Goal: Task Accomplishment & Management: Use online tool/utility

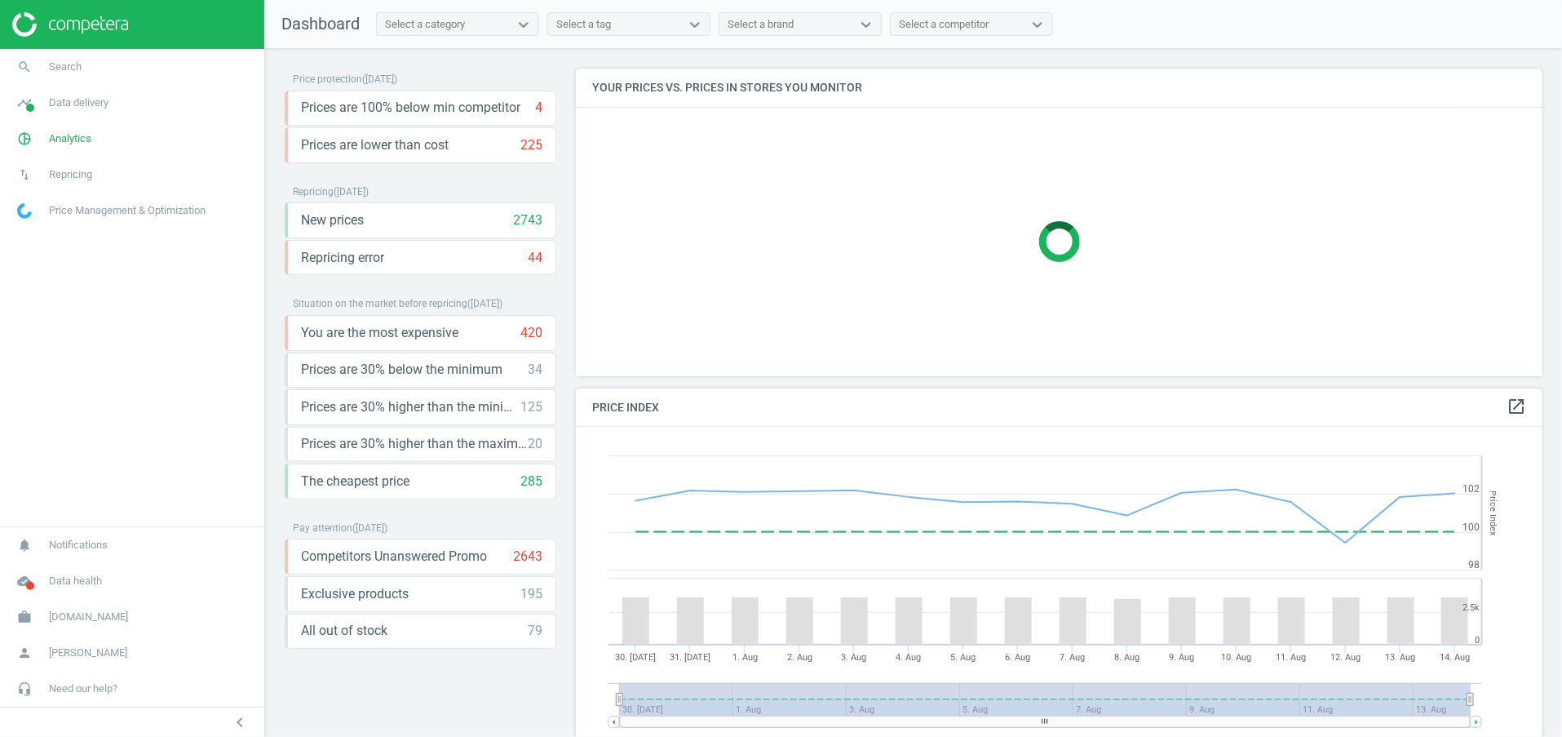
scroll to position [414, 987]
click at [85, 685] on span "Need our help?" at bounding box center [83, 688] width 69 height 15
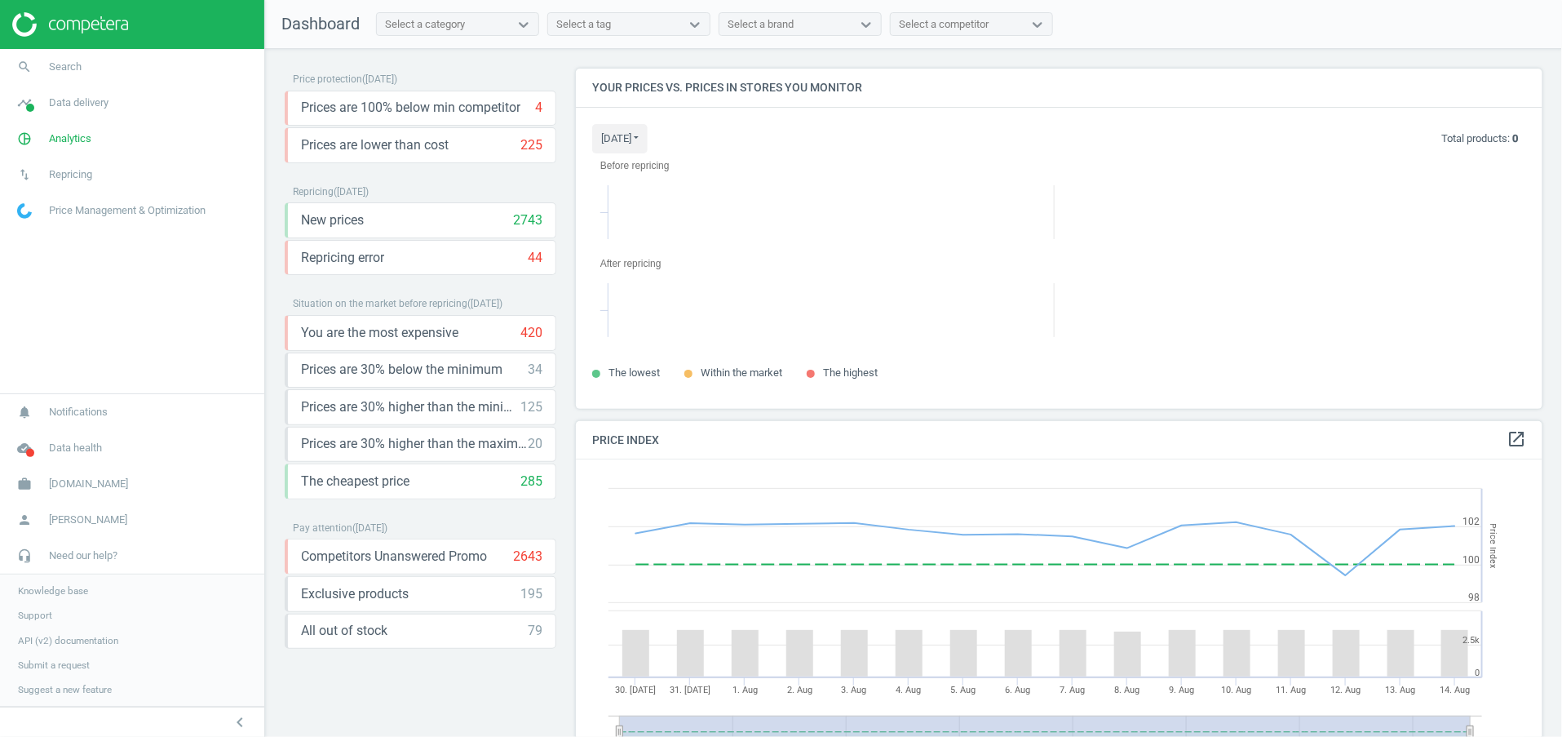
scroll to position [377, 987]
click at [72, 638] on span "API (v2) documentation" at bounding box center [68, 640] width 100 height 13
click at [106, 483] on span "Antoshka.ua" at bounding box center [88, 483] width 79 height 15
click at [79, 565] on span "Switch campaign" at bounding box center [54, 568] width 73 height 13
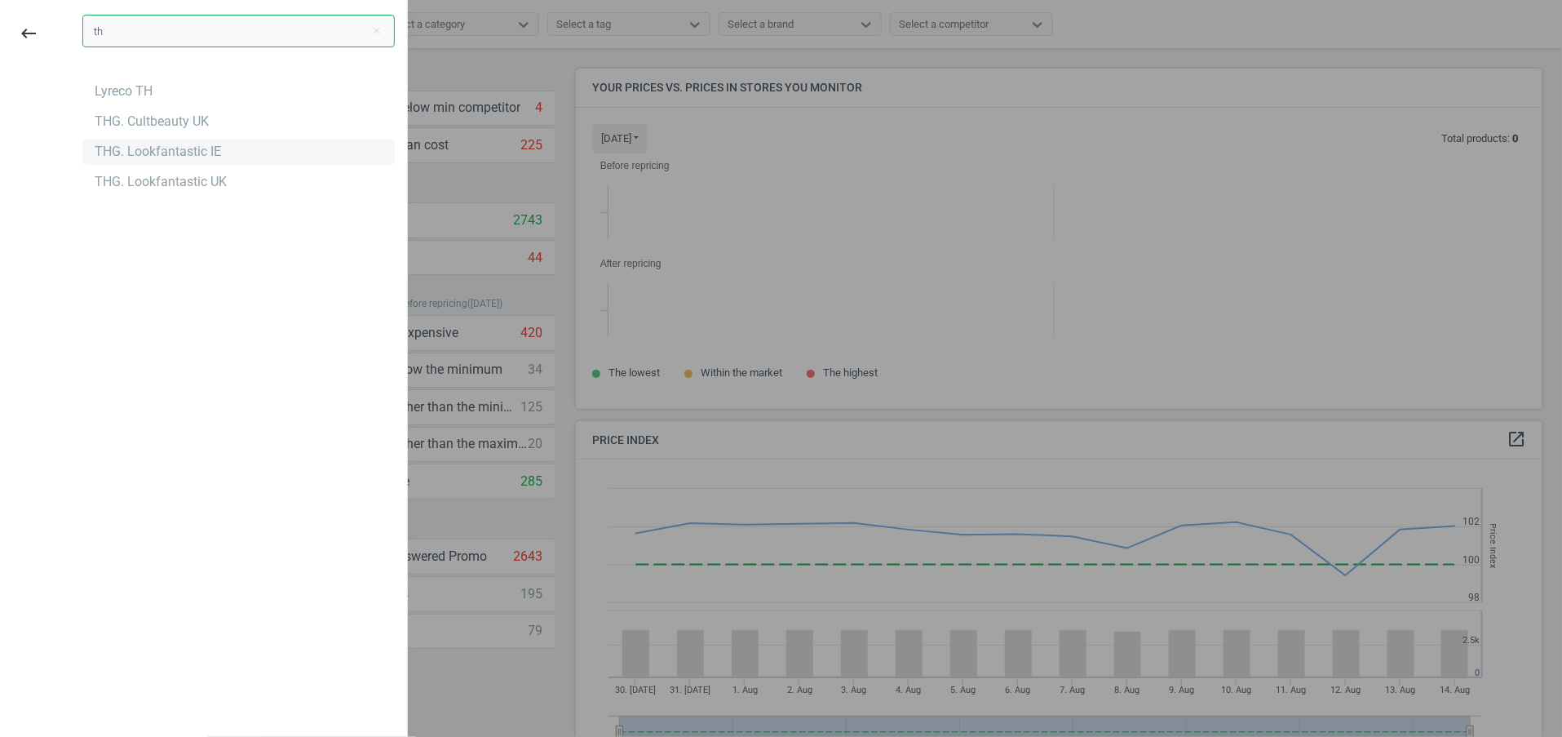
type input "th"
click at [202, 156] on div "THG. Lookfantastic IE" at bounding box center [158, 152] width 126 height 18
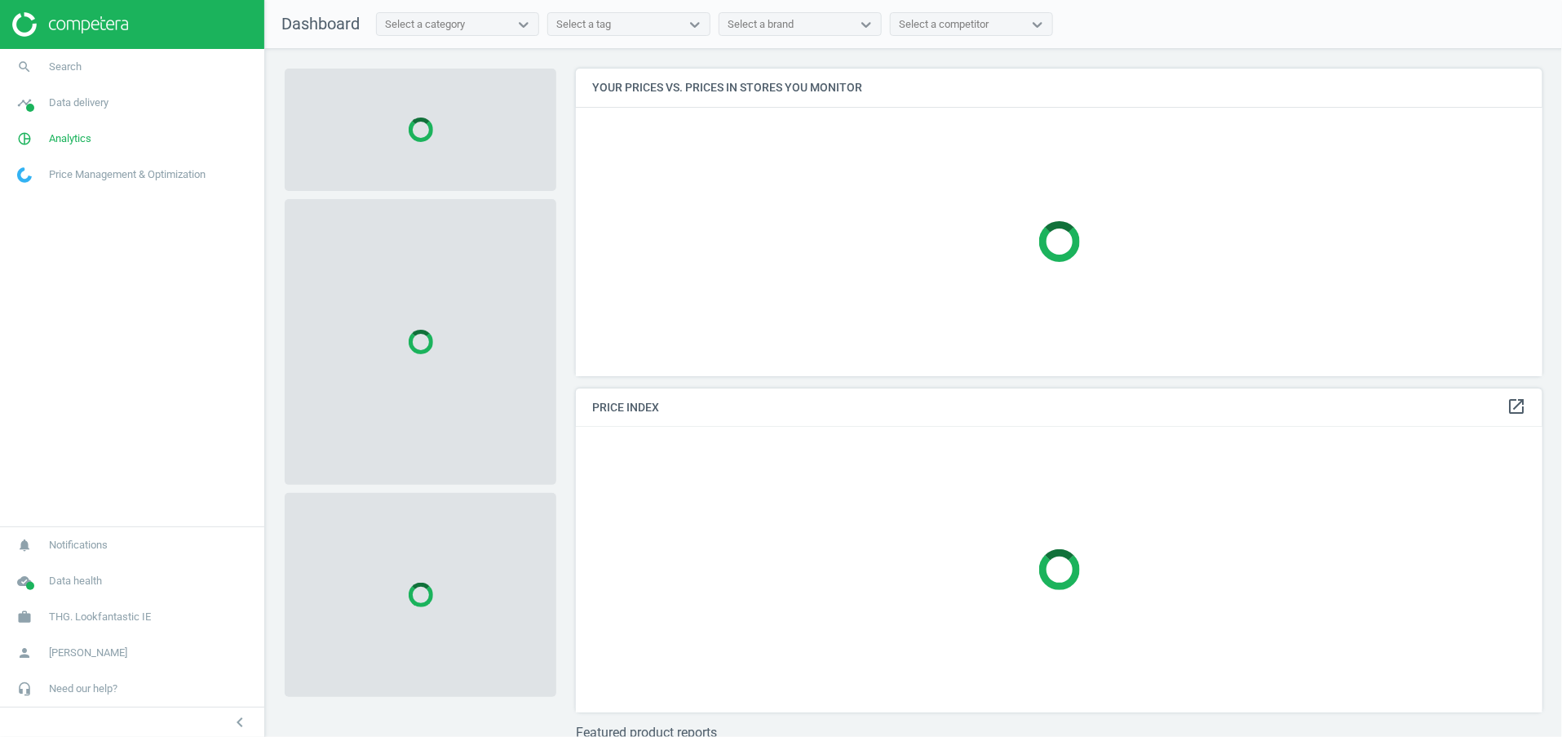
scroll to position [345, 987]
click at [107, 133] on link "pie_chart_outlined Analytics" at bounding box center [132, 139] width 264 height 36
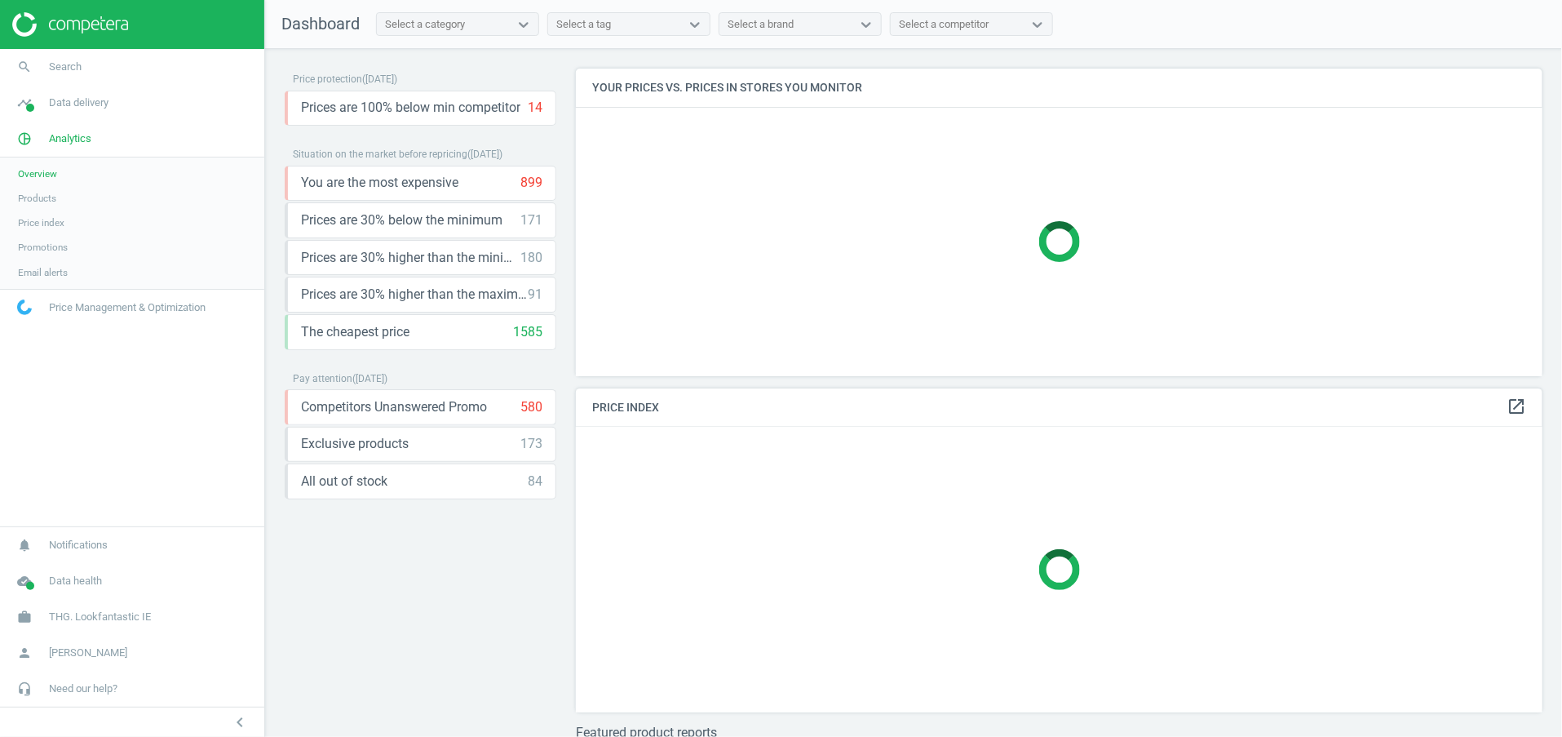
click at [51, 193] on span "Products" at bounding box center [37, 198] width 38 height 13
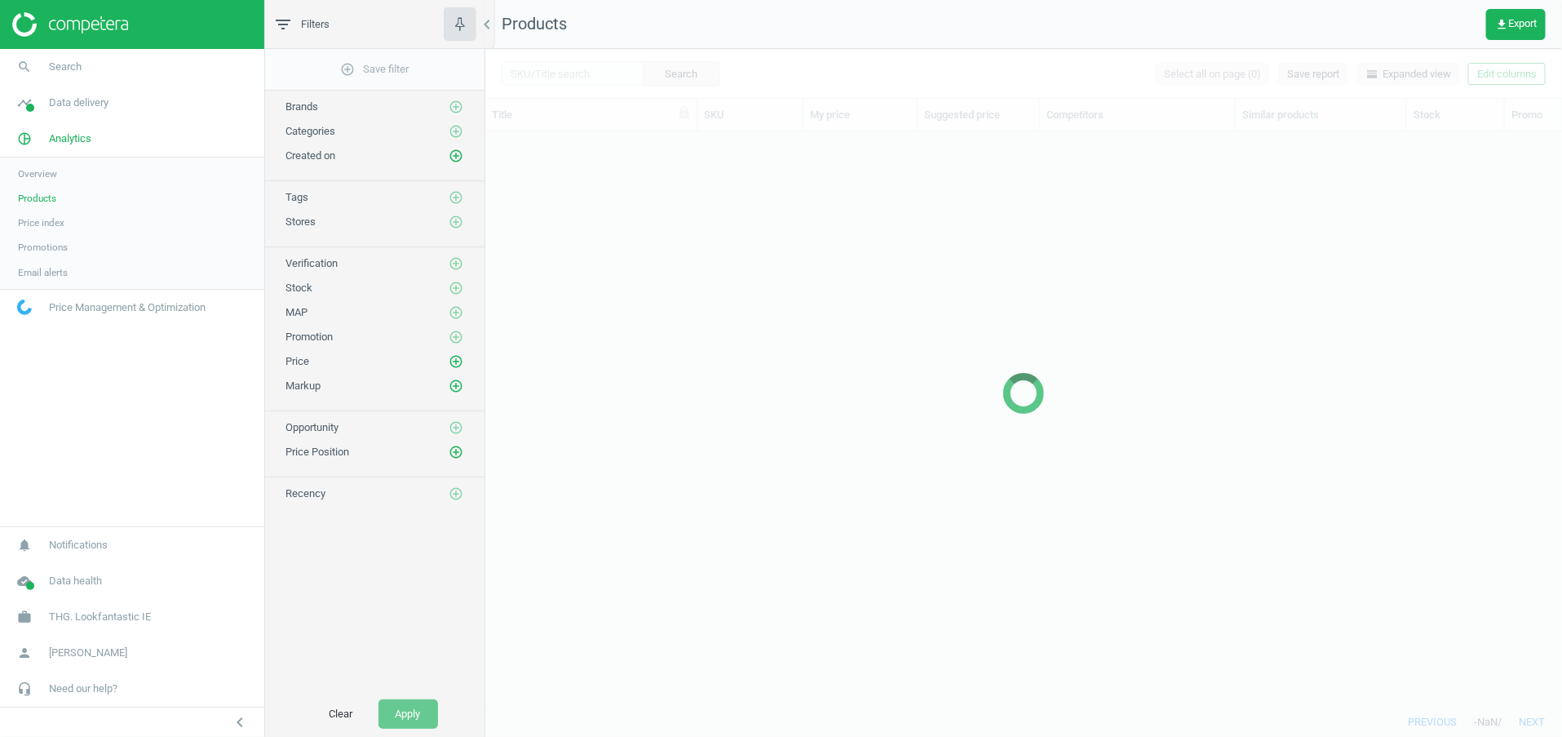
scroll to position [538, 1058]
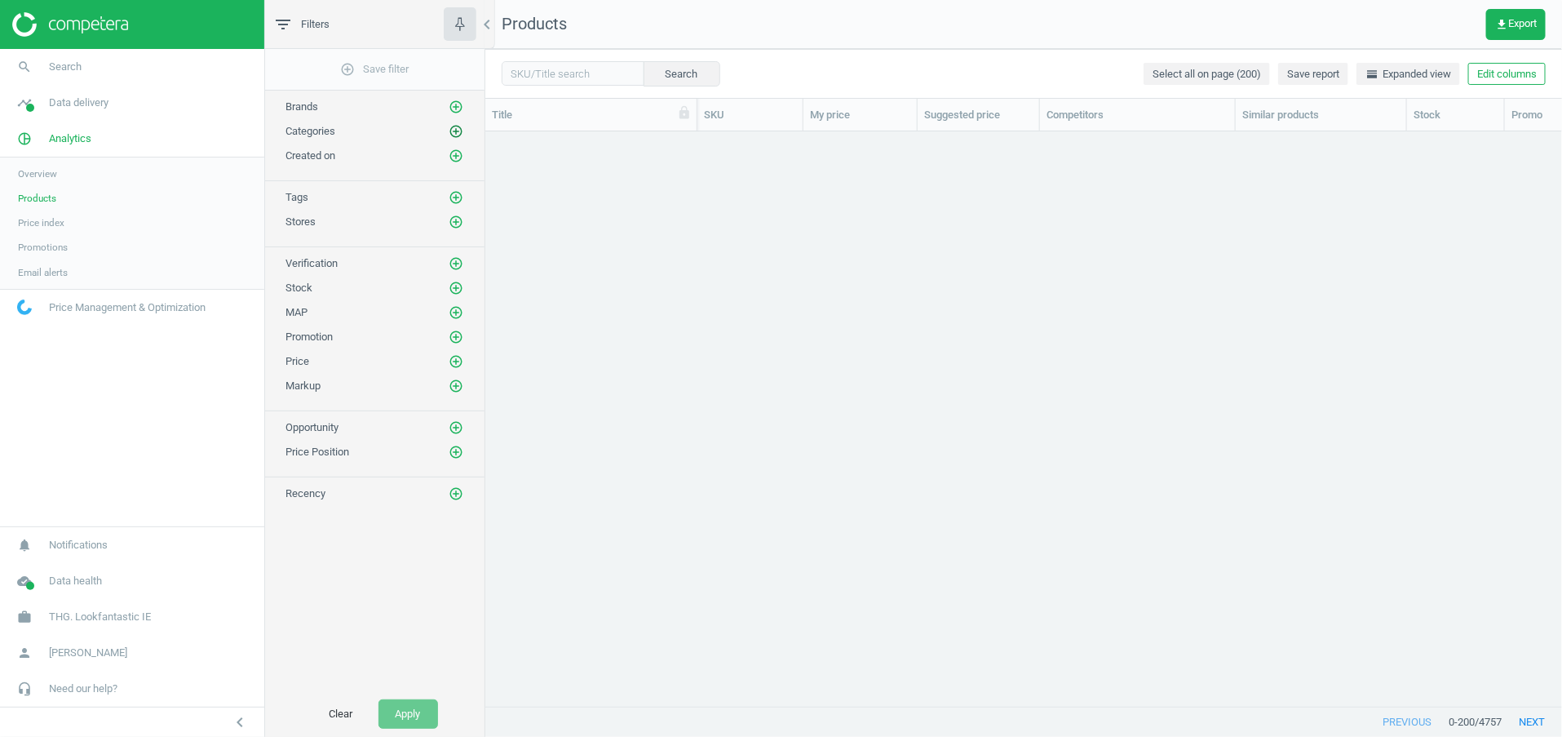
click at [450, 131] on icon "add_circle_outline" at bounding box center [456, 131] width 15 height 15
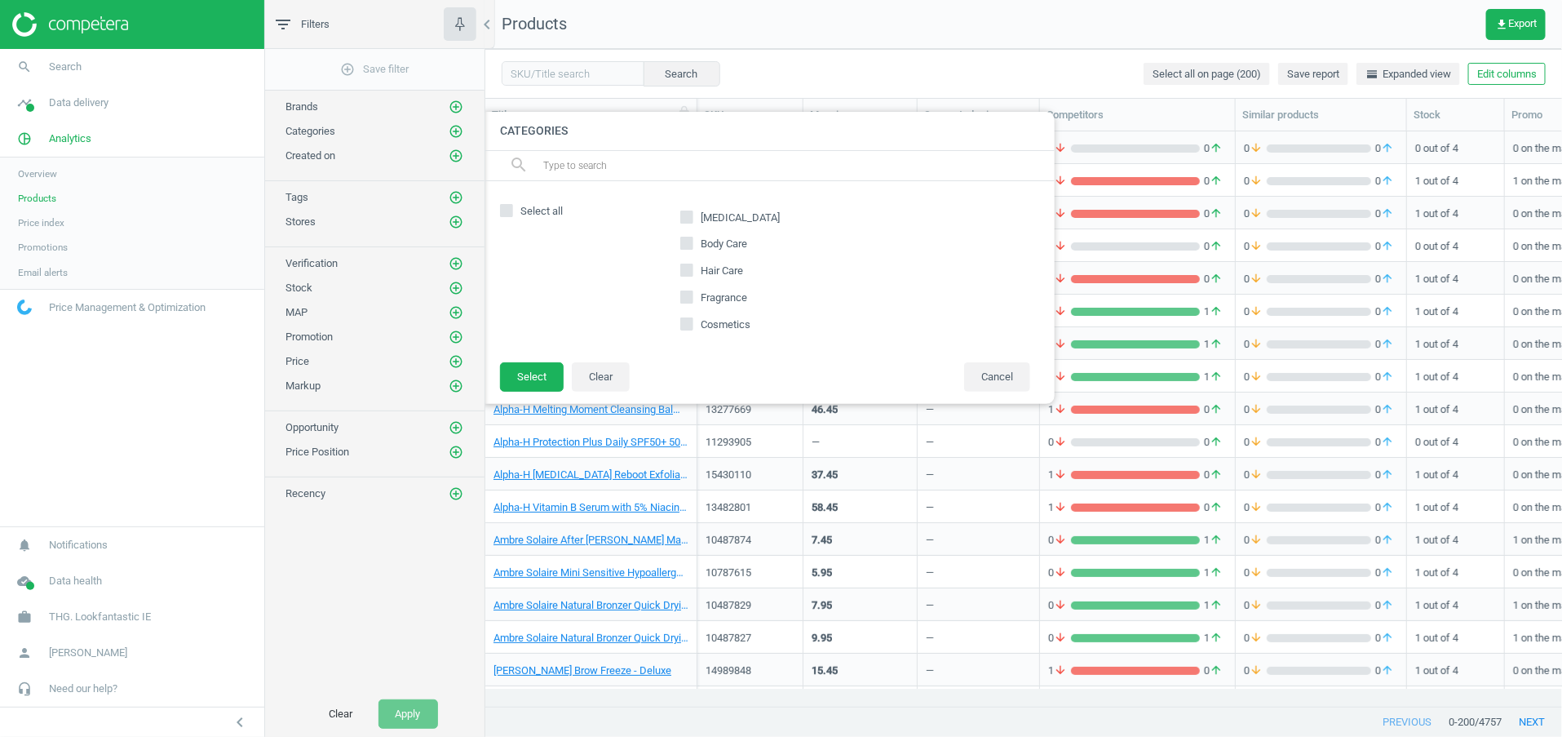
click at [691, 303] on span at bounding box center [686, 300] width 13 height 12
click at [691, 303] on input "Fragrance" at bounding box center [687, 297] width 11 height 11
checkbox input "true"
click at [516, 380] on button "Select" at bounding box center [532, 376] width 64 height 29
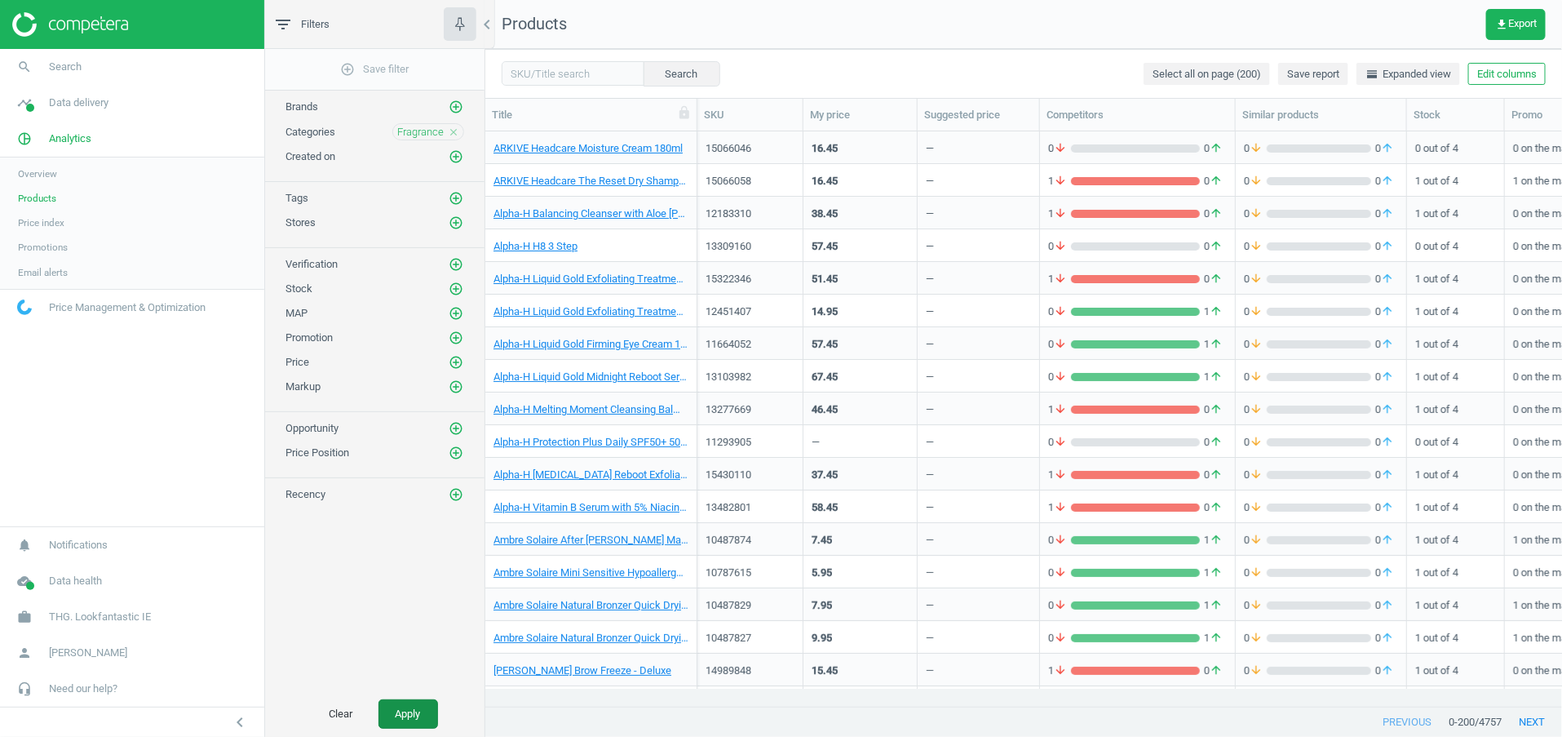
click at [398, 701] on button "Apply" at bounding box center [409, 713] width 60 height 29
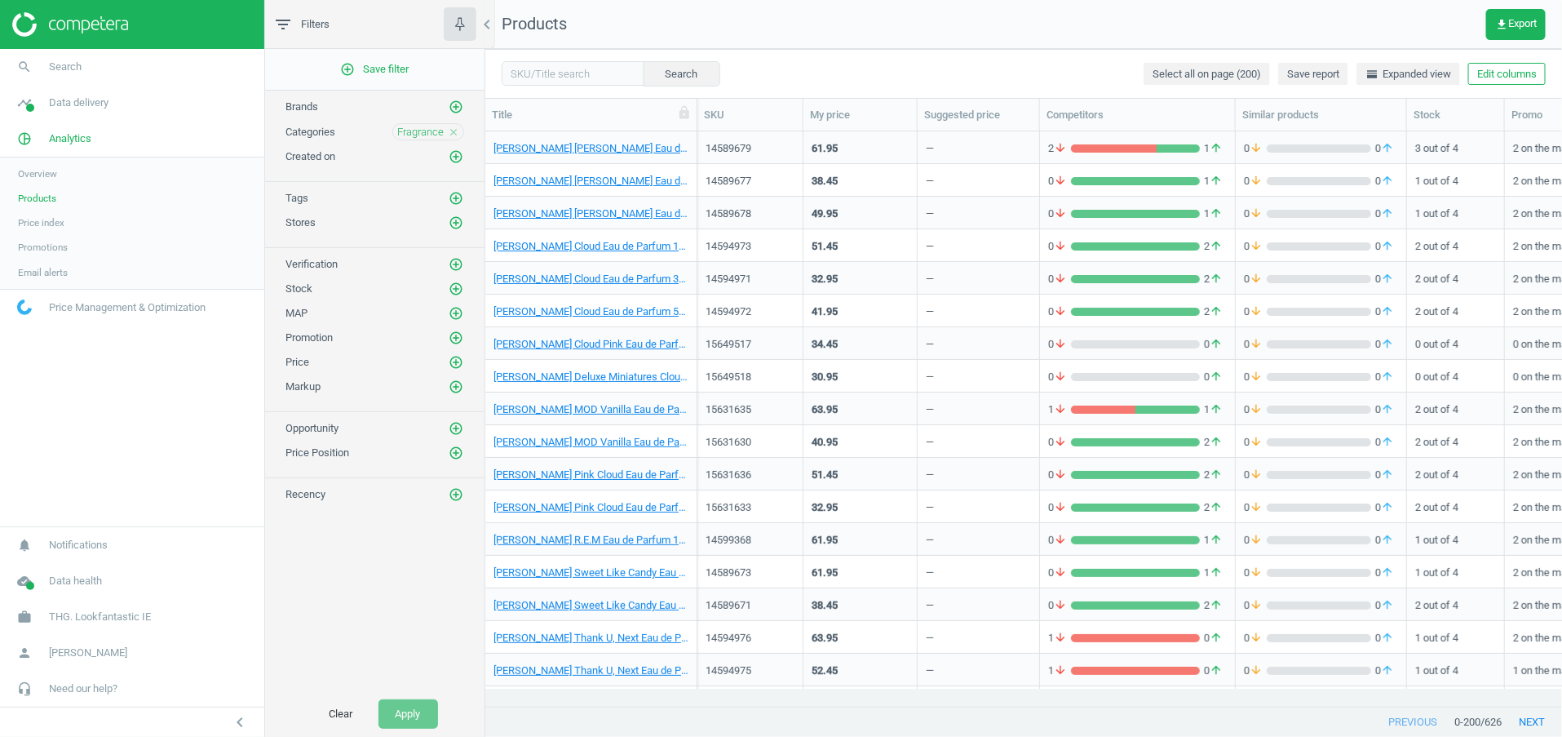
click at [658, 138] on div "[PERSON_NAME] [PERSON_NAME] Eau de Parfum 100ml" at bounding box center [591, 147] width 195 height 29
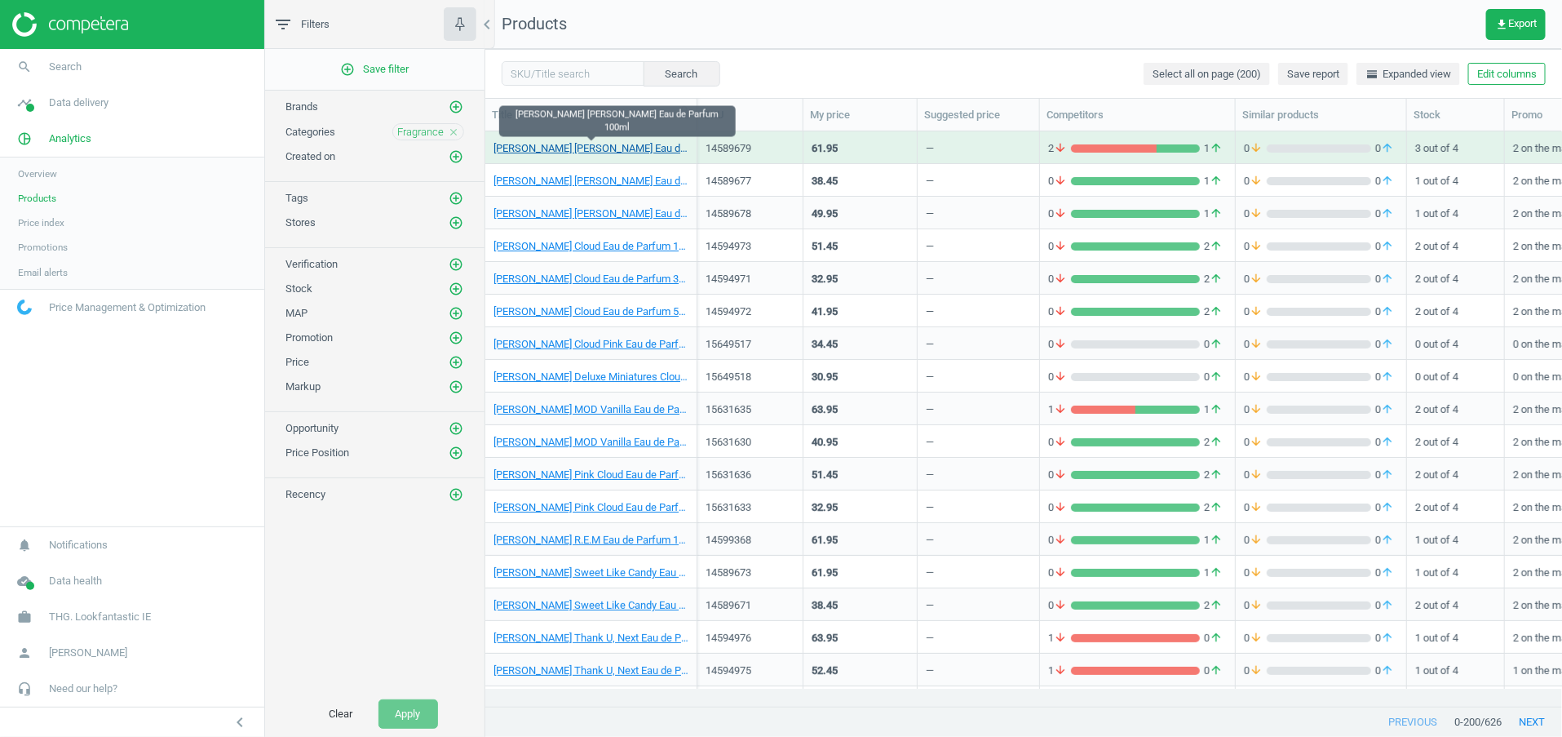
click at [660, 143] on link "[PERSON_NAME] [PERSON_NAME] Eau de Parfum 100ml" at bounding box center [591, 148] width 195 height 15
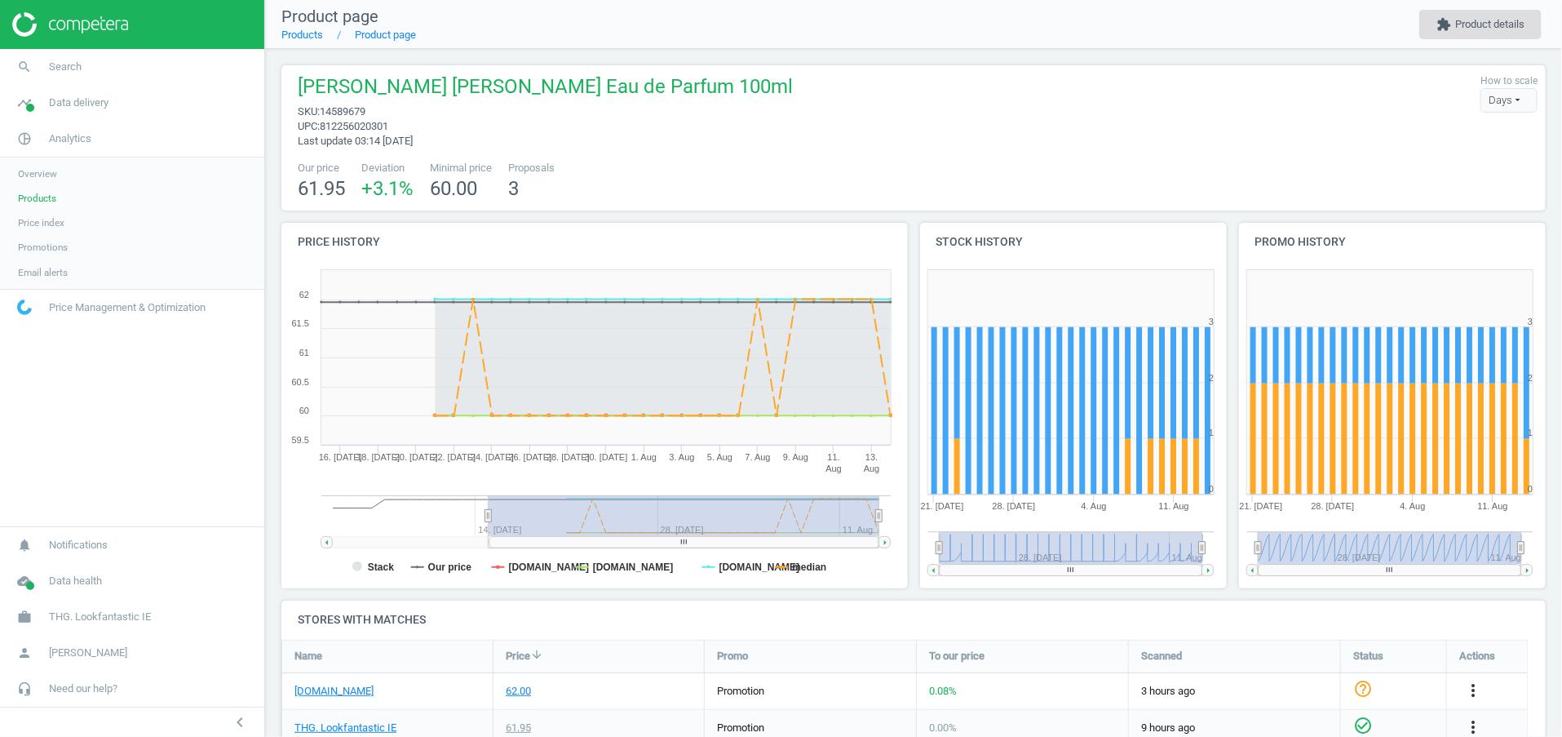
click at [1512, 35] on button "extension Product details" at bounding box center [1481, 24] width 122 height 29
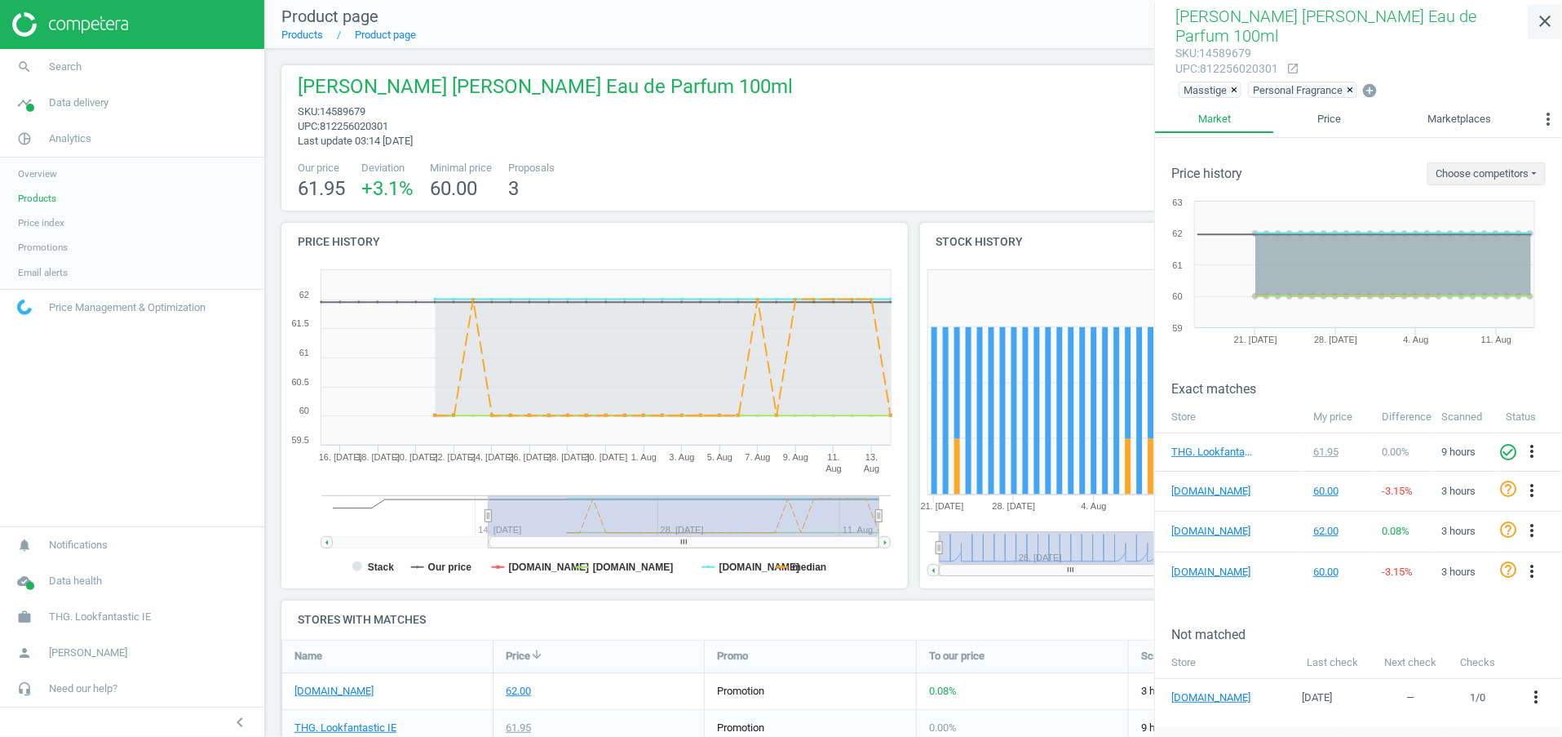
click at [1550, 27] on icon "close" at bounding box center [1545, 21] width 20 height 20
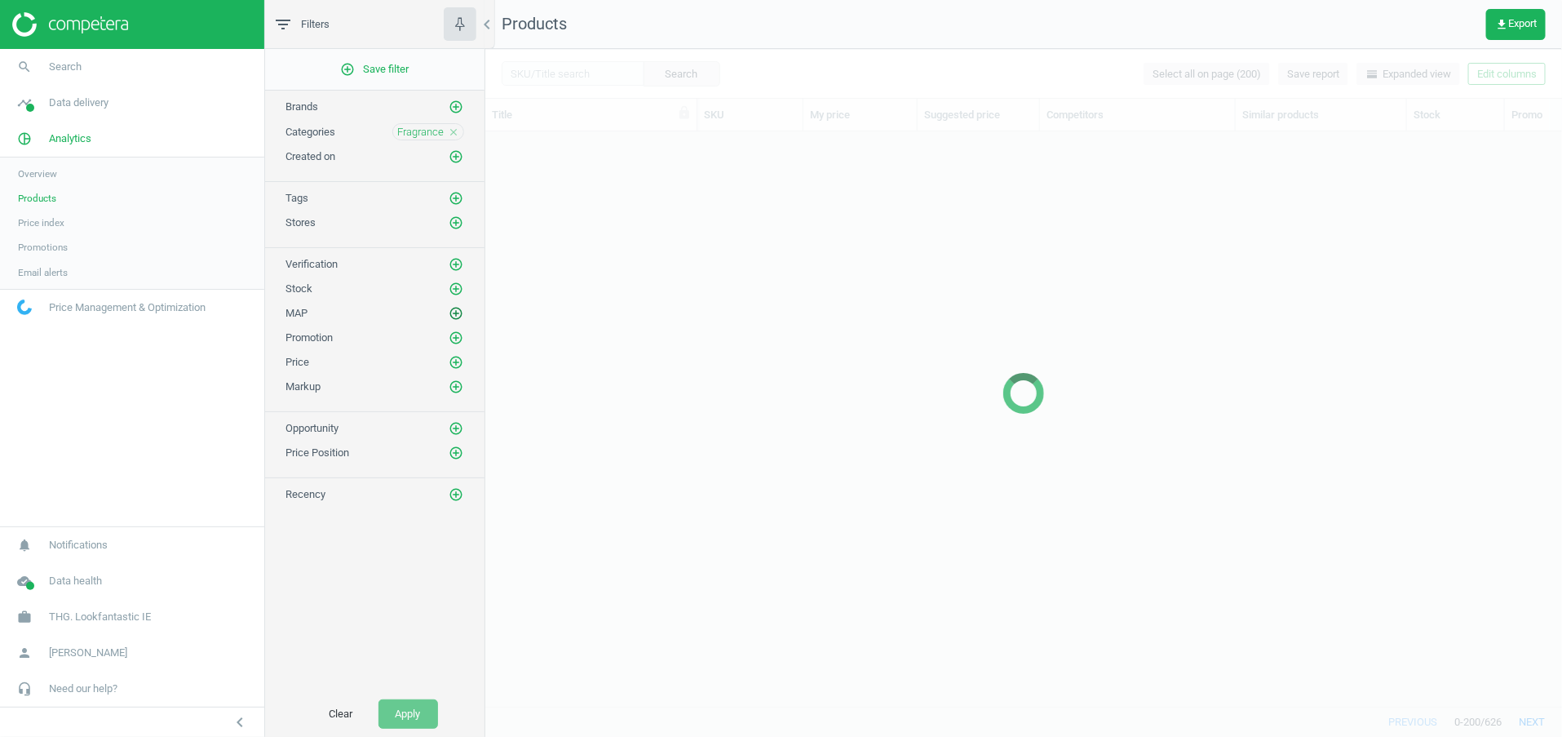
scroll to position [538, 1058]
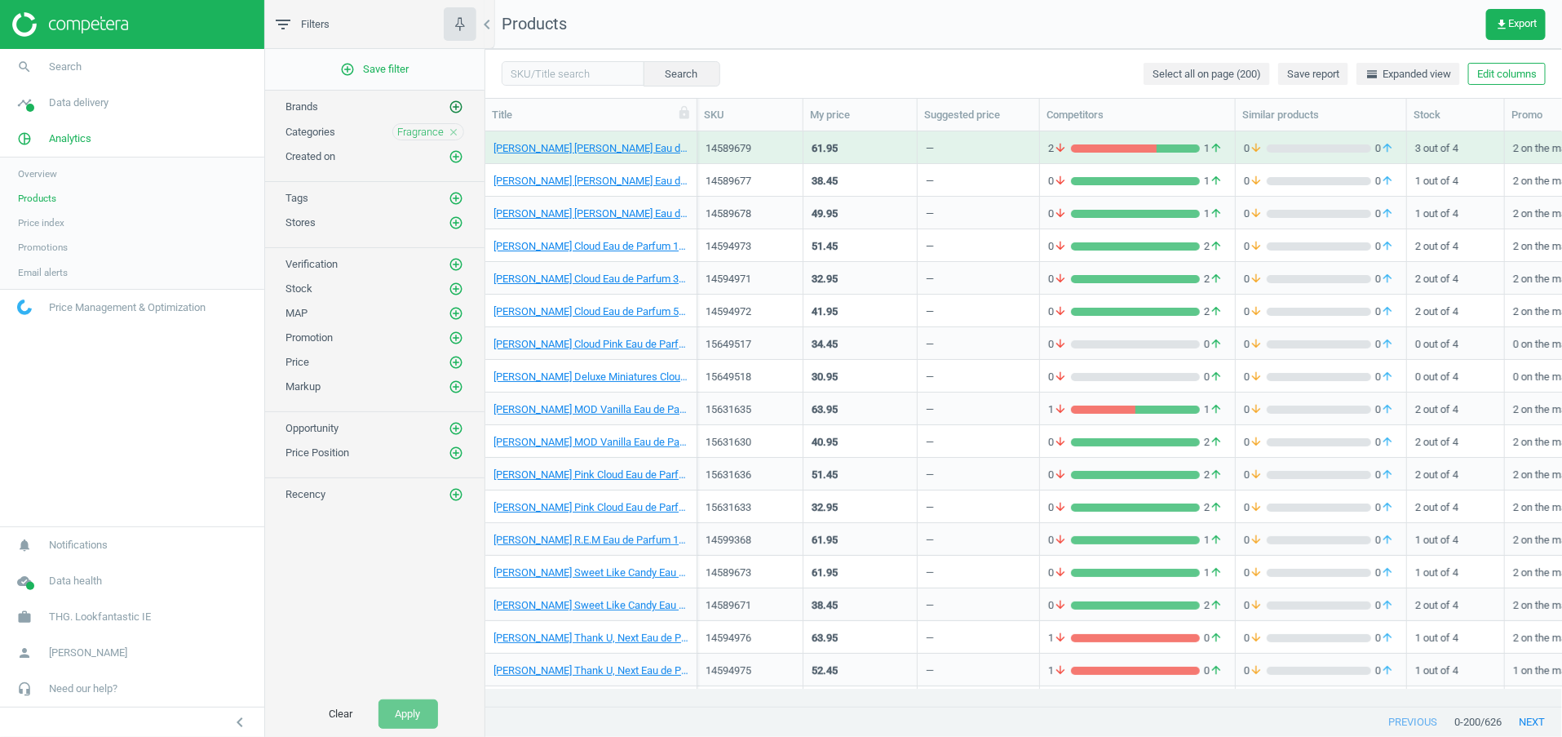
click at [454, 106] on icon "add_circle_outline" at bounding box center [456, 107] width 15 height 15
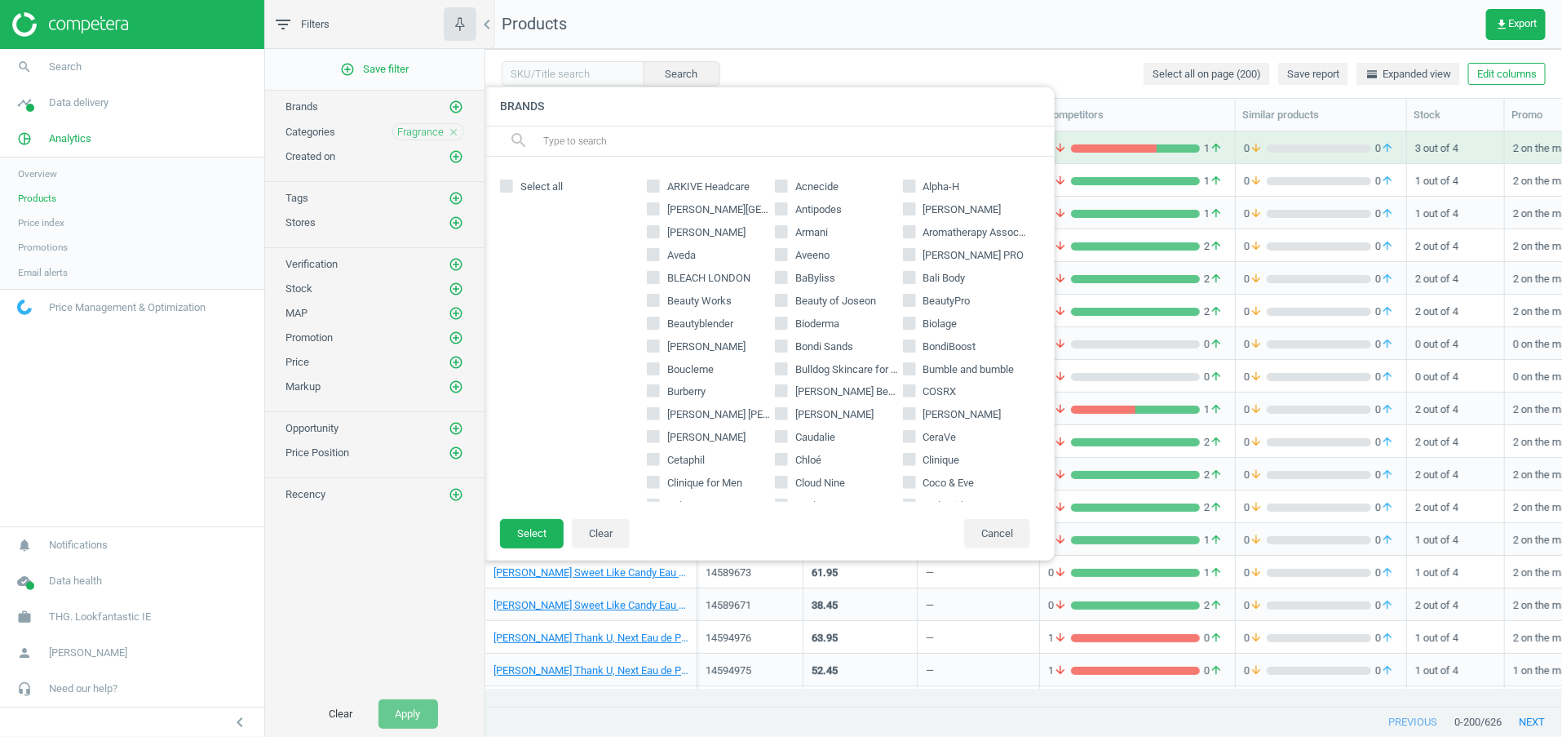
click at [702, 136] on input "text" at bounding box center [792, 141] width 501 height 26
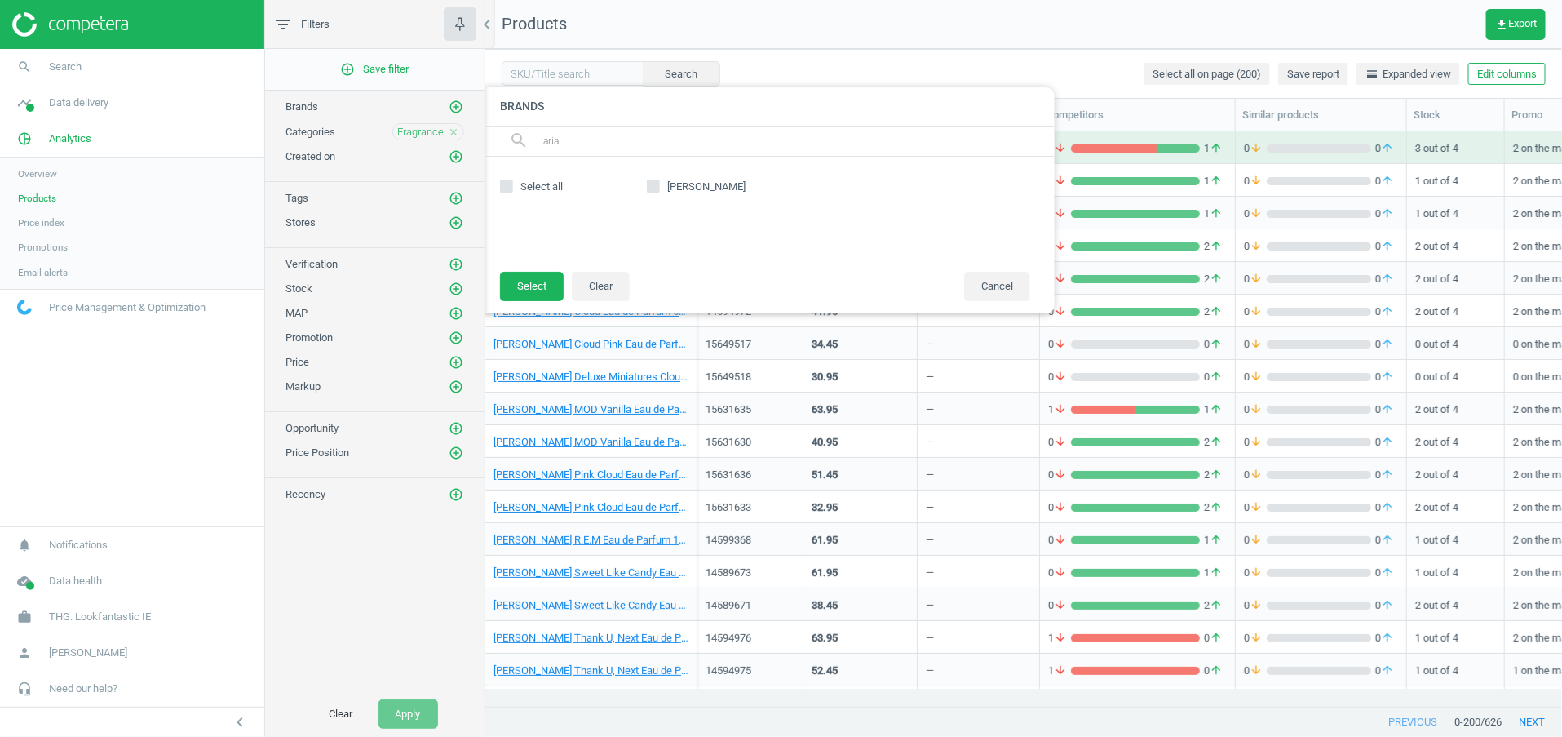
type input "aria"
click at [654, 178] on div "[PERSON_NAME]" at bounding box center [839, 214] width 400 height 82
click at [657, 184] on input "[PERSON_NAME]" at bounding box center [654, 186] width 11 height 11
checkbox input "true"
click at [543, 290] on button "Select" at bounding box center [532, 286] width 64 height 29
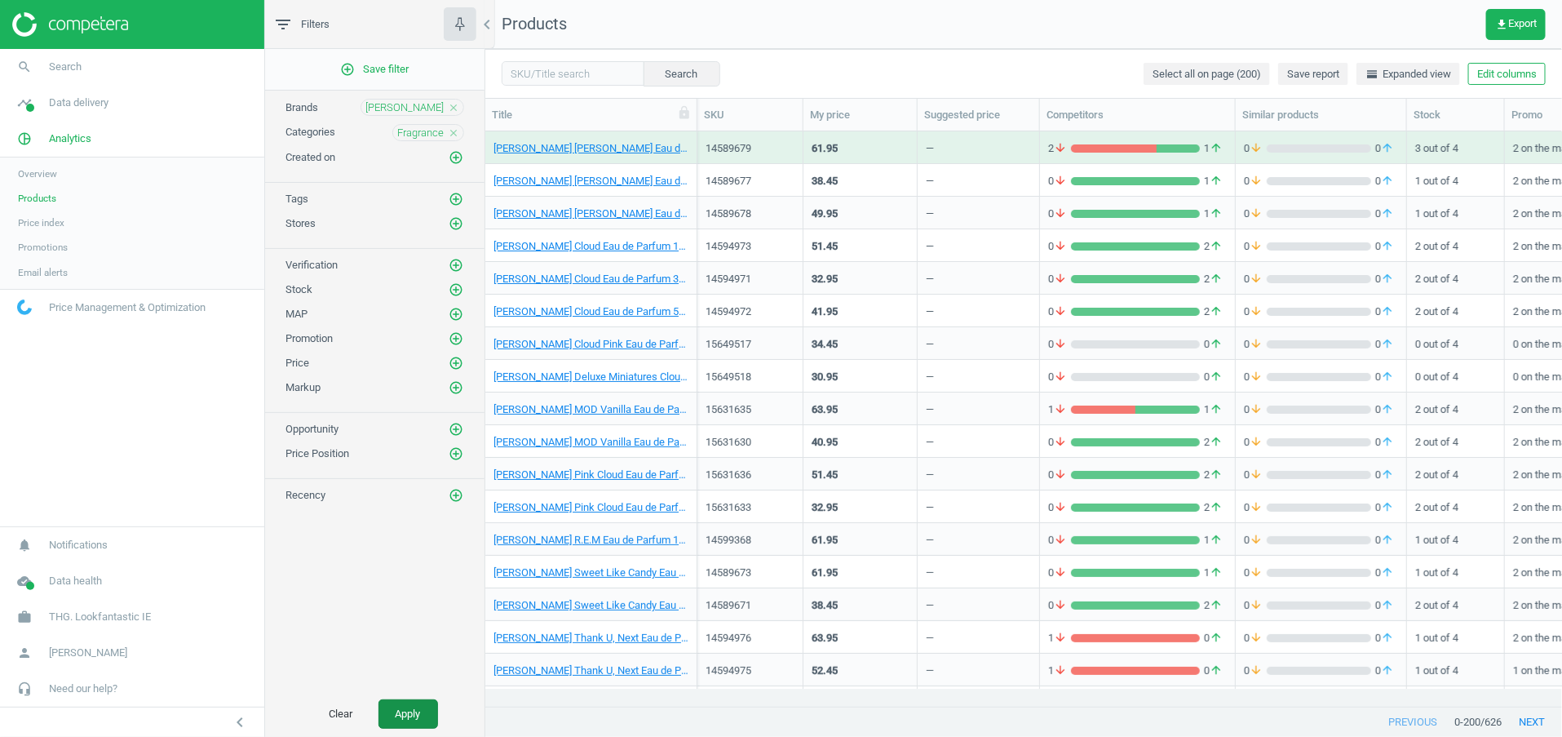
click at [419, 720] on button "Apply" at bounding box center [409, 713] width 60 height 29
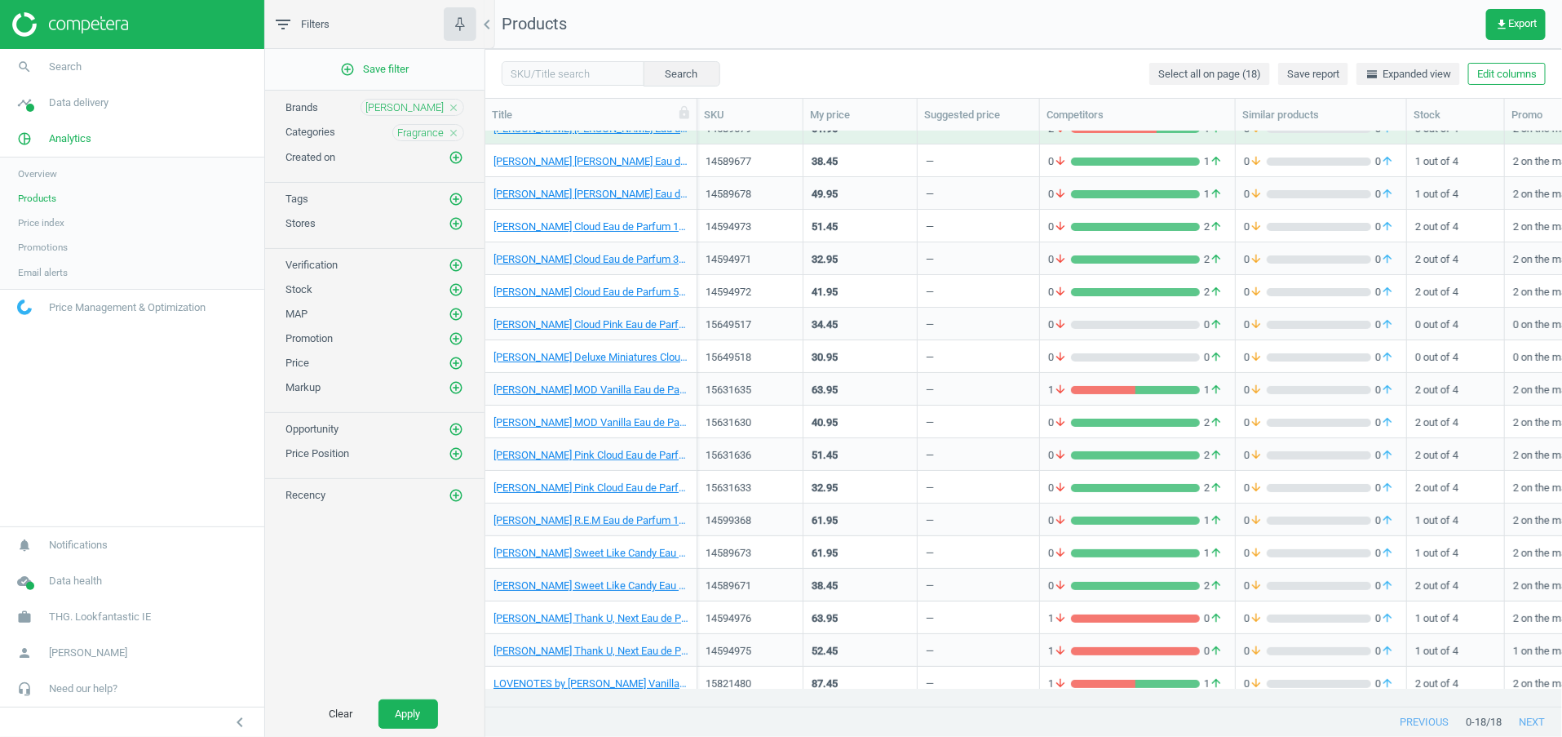
scroll to position [29, 0]
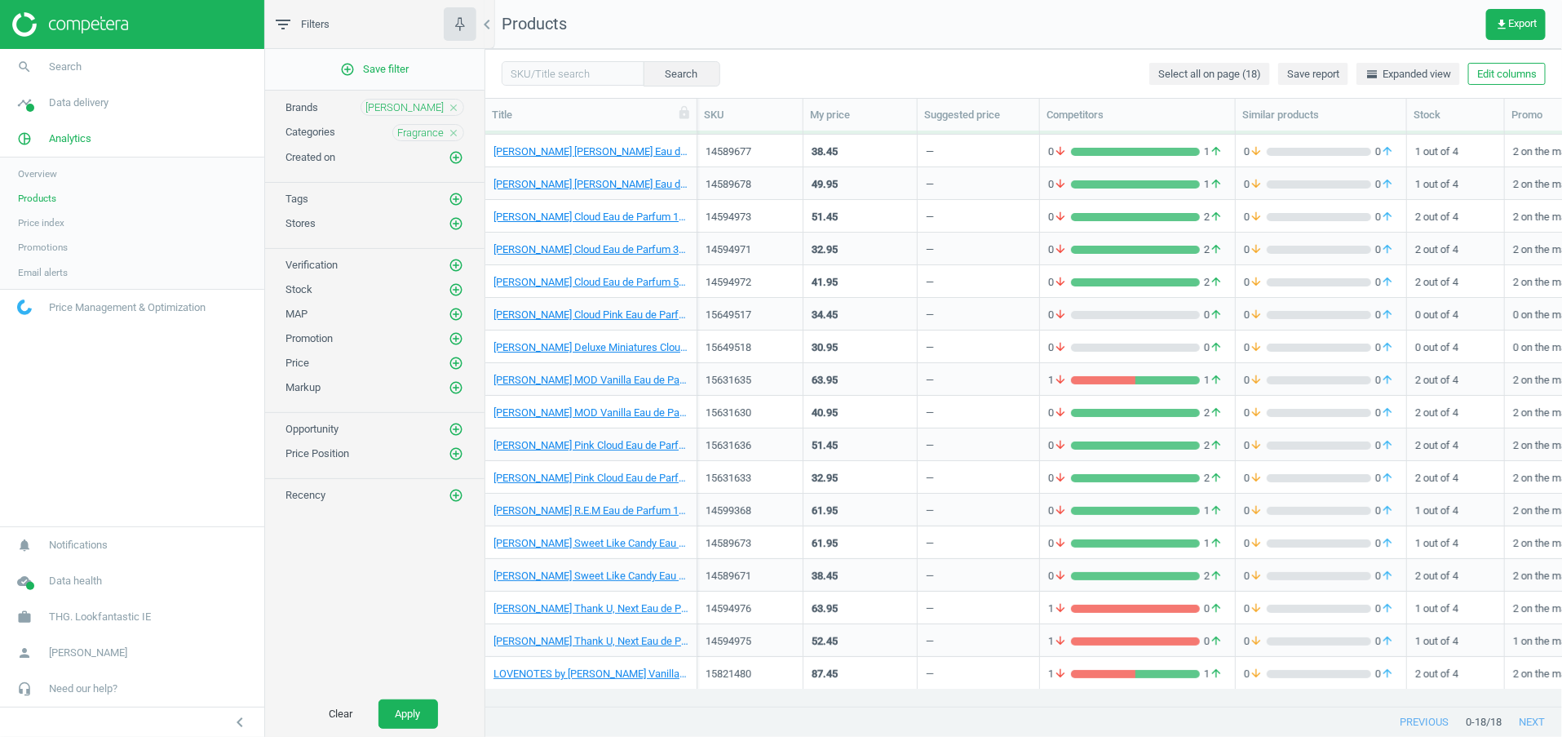
click at [454, 104] on icon "close" at bounding box center [453, 107] width 11 height 11
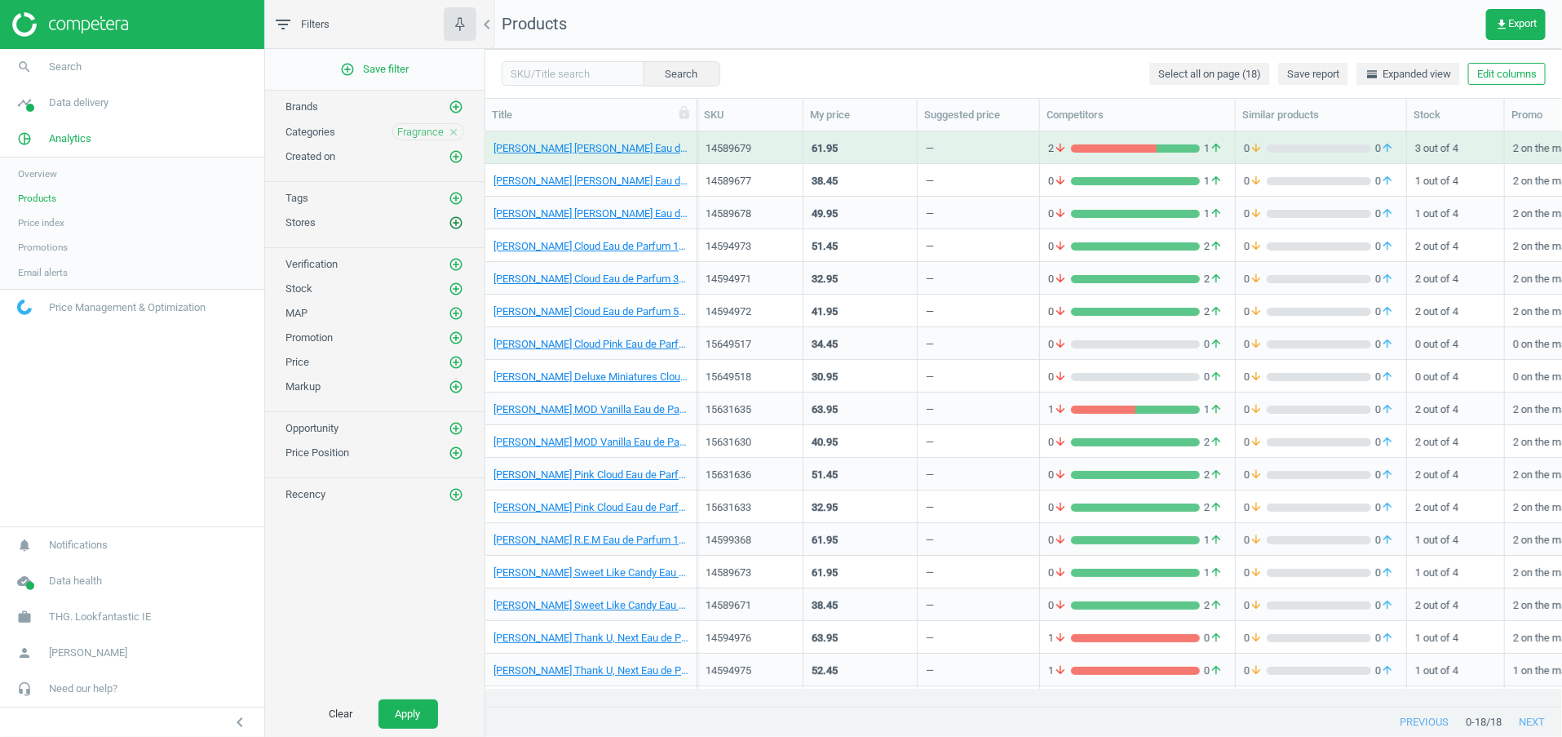
click at [458, 220] on icon "add_circle_outline" at bounding box center [456, 222] width 15 height 15
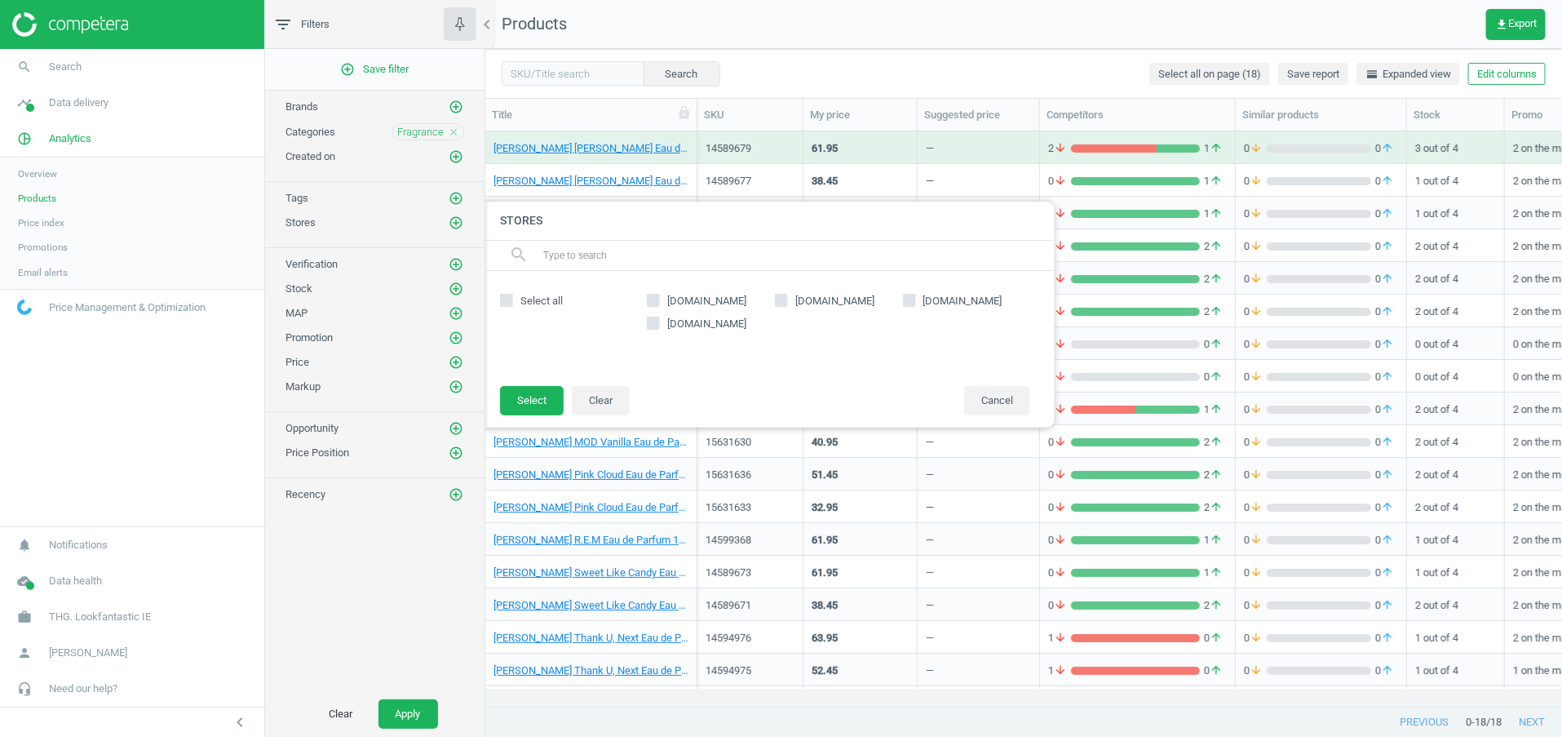
click at [665, 300] on span "[DOMAIN_NAME]" at bounding box center [707, 301] width 86 height 15
click at [659, 300] on input "[DOMAIN_NAME]" at bounding box center [654, 300] width 11 height 11
checkbox input "true"
click at [551, 388] on button "Select" at bounding box center [532, 400] width 64 height 29
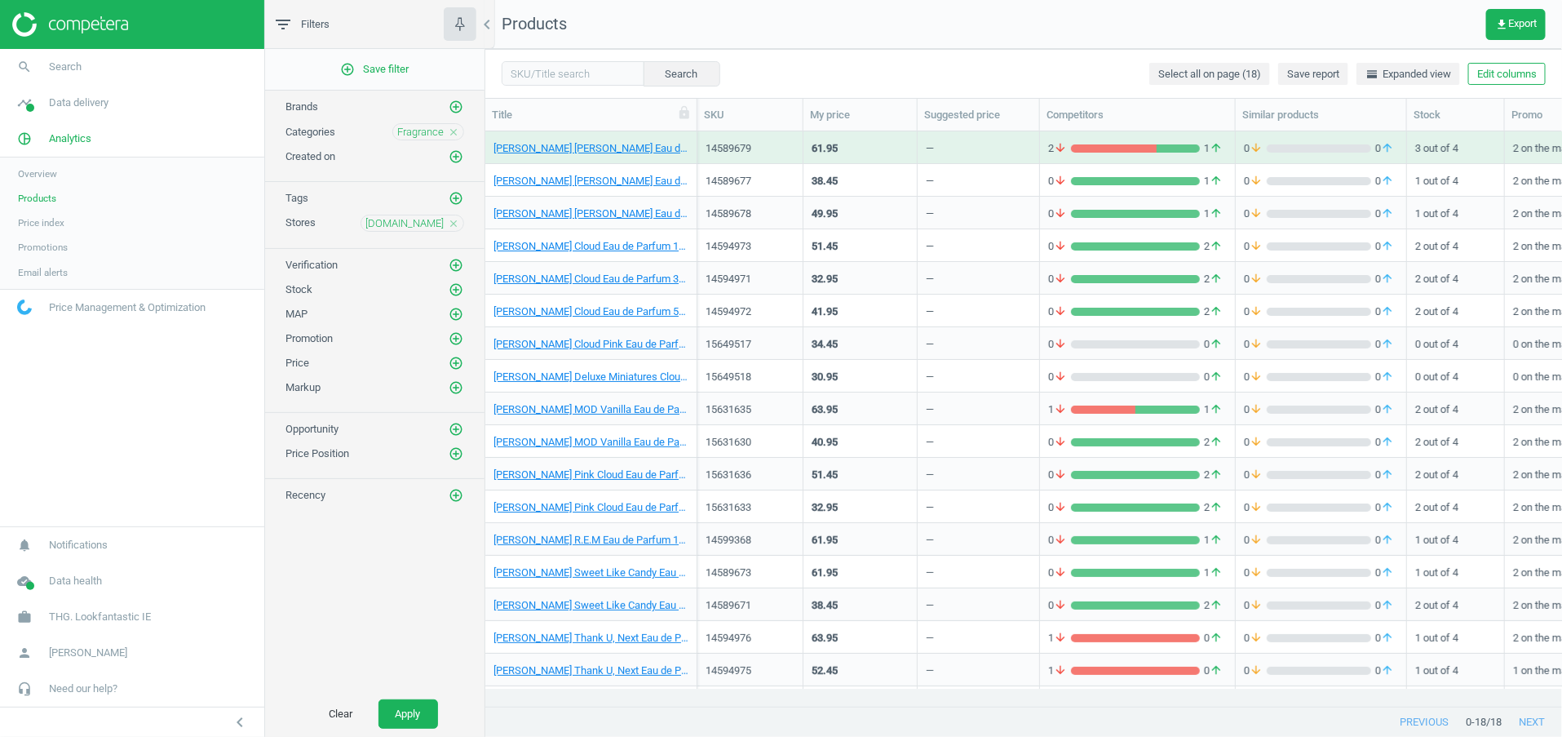
click at [454, 221] on icon "close" at bounding box center [453, 223] width 11 height 11
click at [452, 104] on icon "add_circle_outline" at bounding box center [456, 107] width 15 height 15
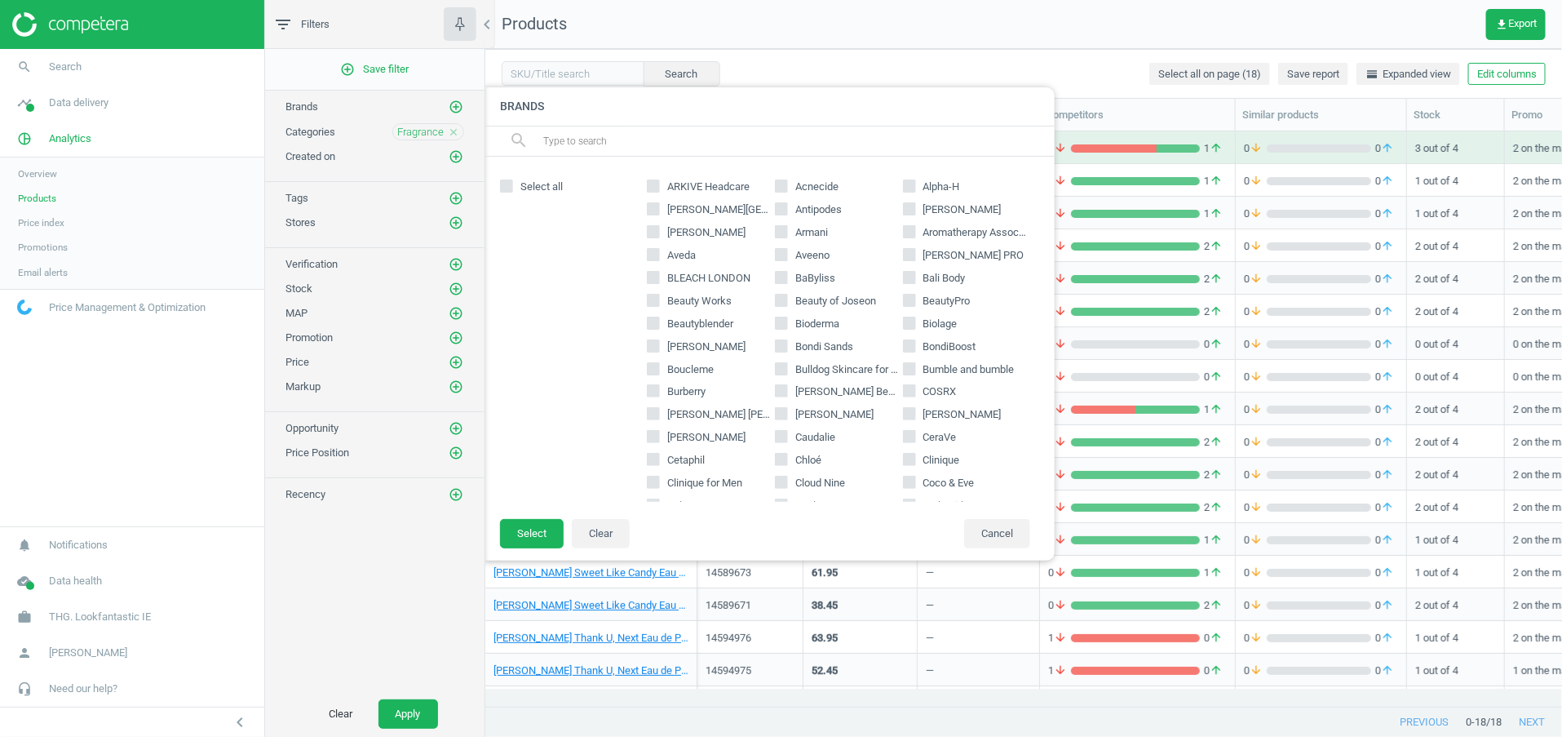
click at [693, 300] on span "Beauty Works" at bounding box center [699, 301] width 71 height 15
click at [659, 300] on input "Beauty Works" at bounding box center [654, 300] width 11 height 11
checkbox input "true"
click at [548, 530] on button "Select" at bounding box center [532, 533] width 64 height 29
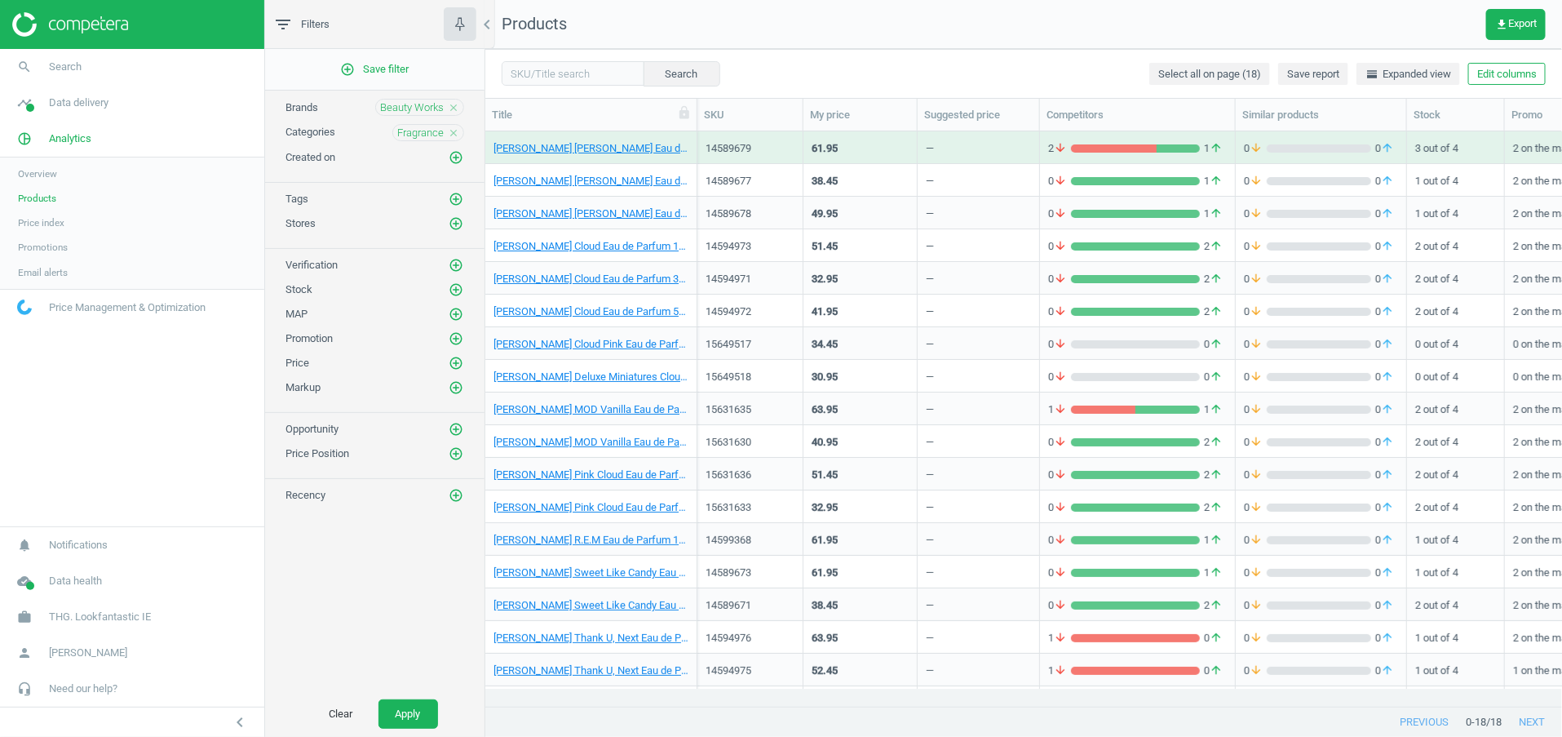
click at [418, 698] on div "Clear Apply" at bounding box center [374, 714] width 219 height 46
click at [424, 706] on button "Apply" at bounding box center [409, 713] width 60 height 29
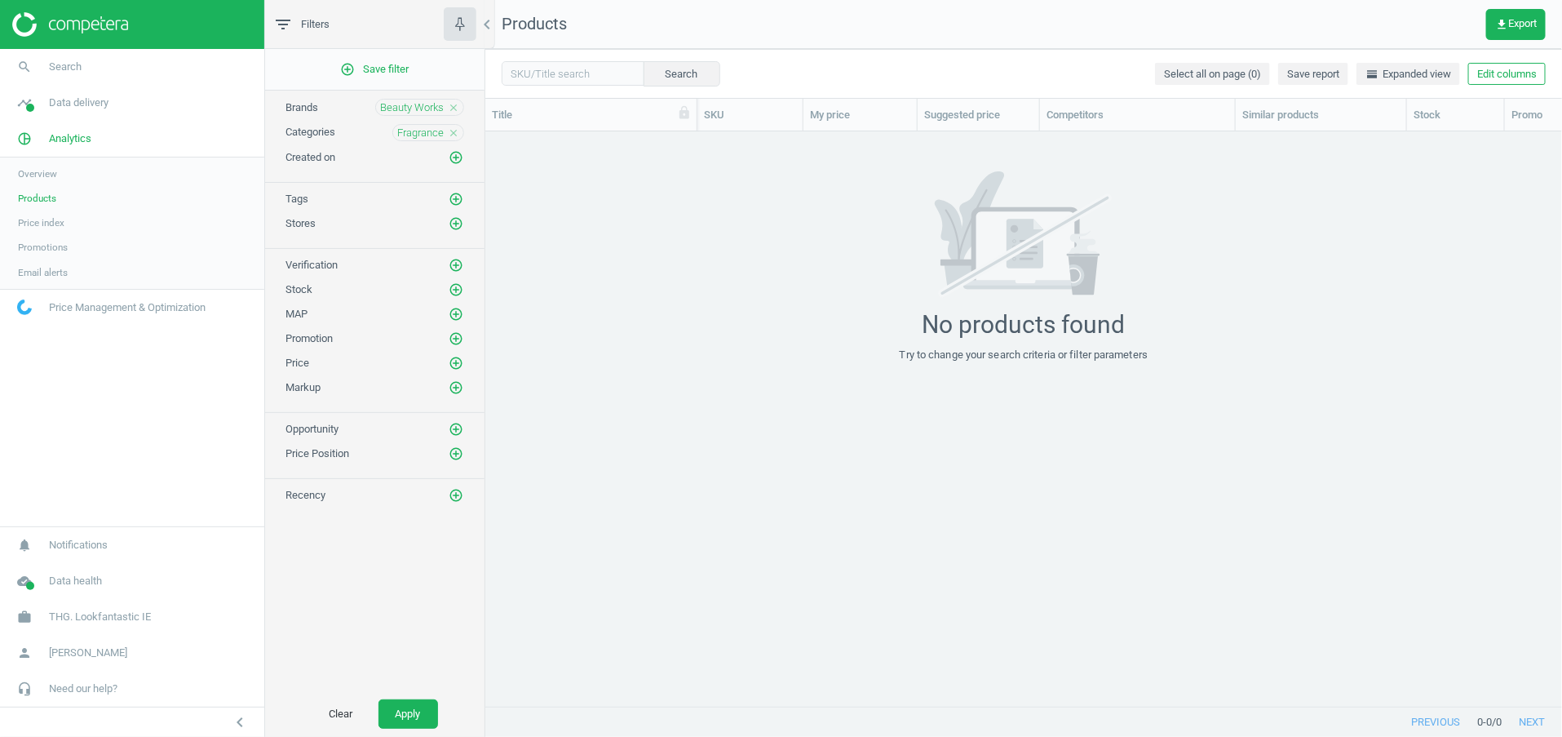
click at [454, 107] on icon "close" at bounding box center [453, 107] width 11 height 11
click at [454, 107] on icon "add_circle_outline" at bounding box center [456, 107] width 15 height 15
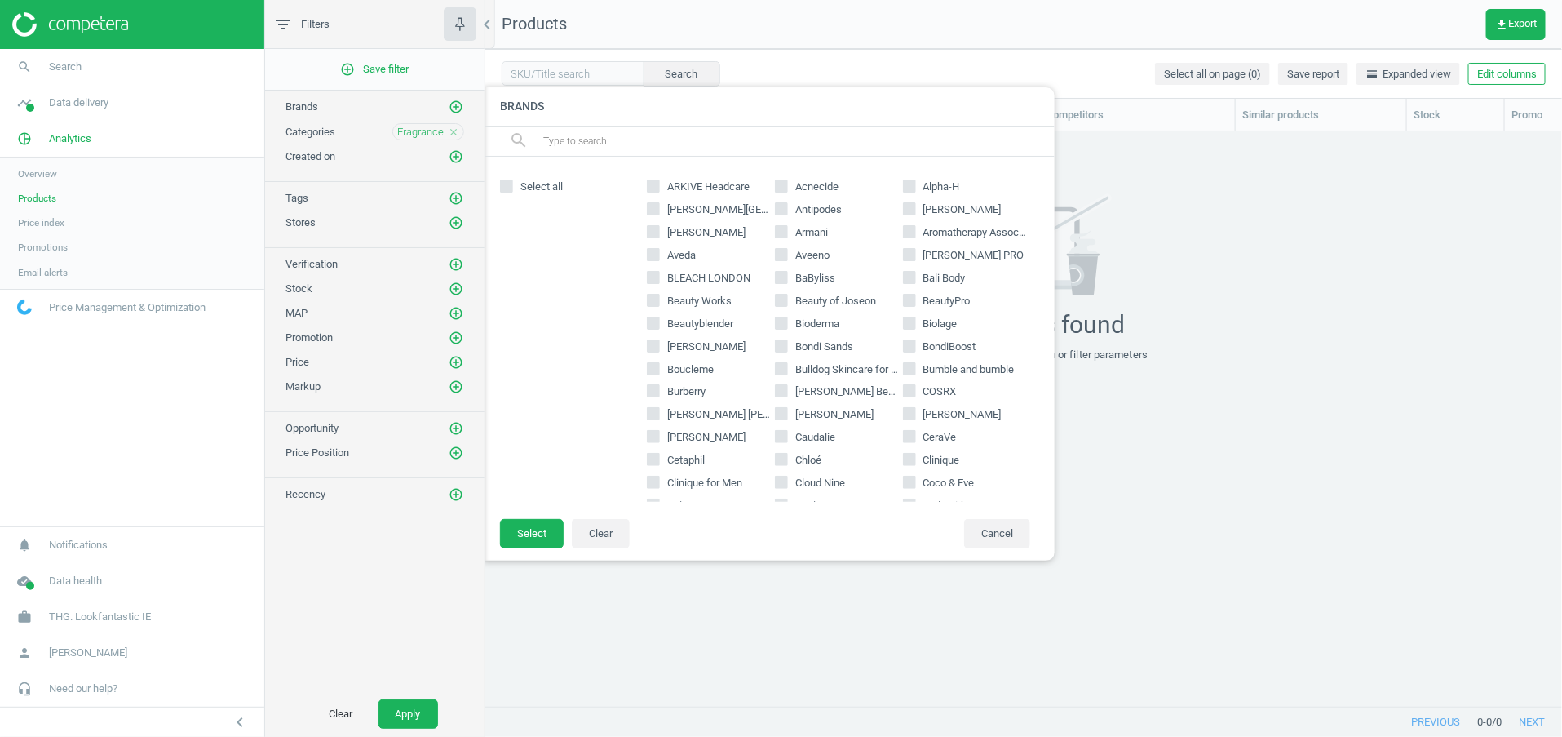
click at [676, 230] on span "[PERSON_NAME]" at bounding box center [706, 232] width 85 height 15
click at [659, 230] on input "[PERSON_NAME]" at bounding box center [654, 231] width 11 height 11
checkbox input "true"
click at [554, 540] on button "Select" at bounding box center [532, 533] width 64 height 29
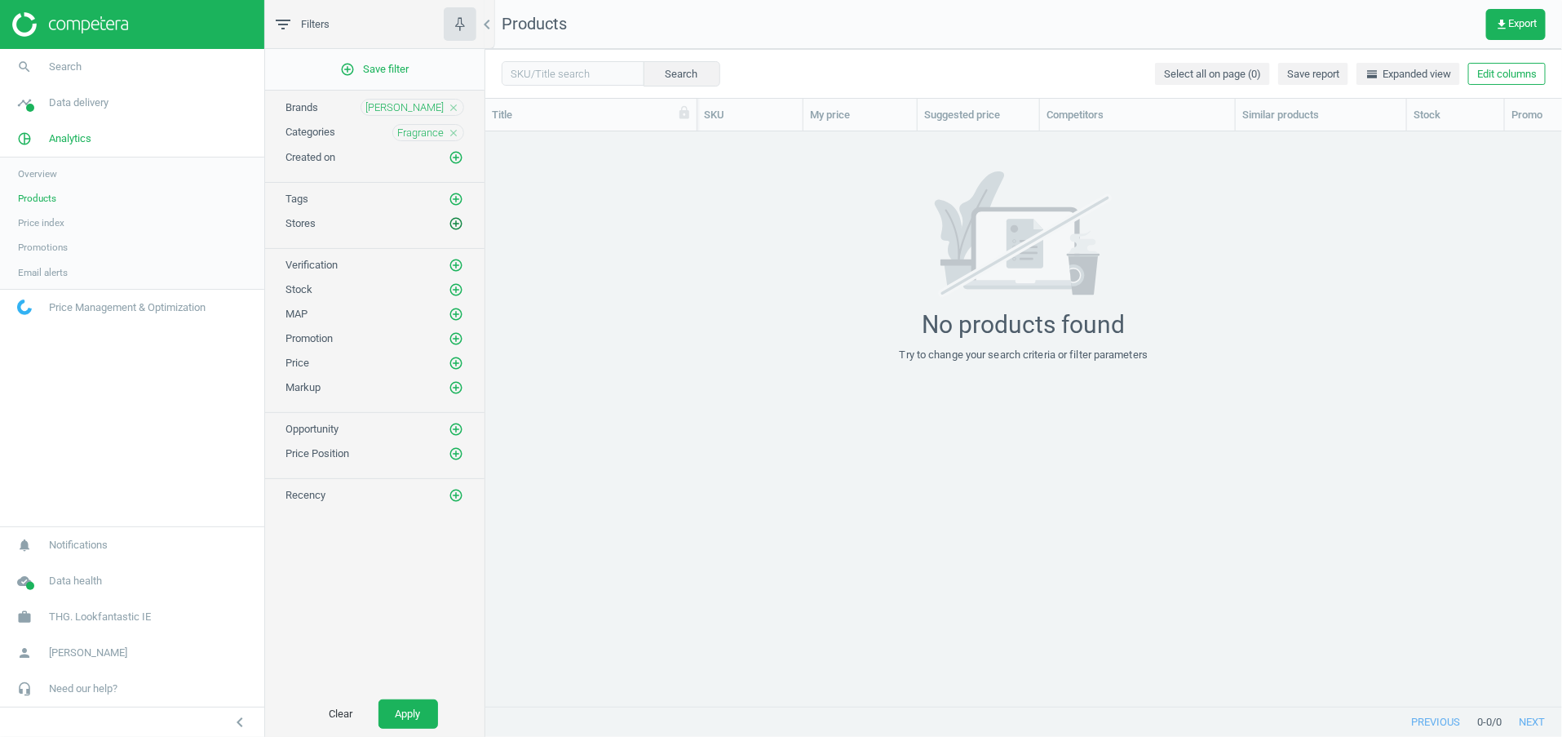
click at [454, 224] on icon "add_circle_outline" at bounding box center [456, 223] width 15 height 15
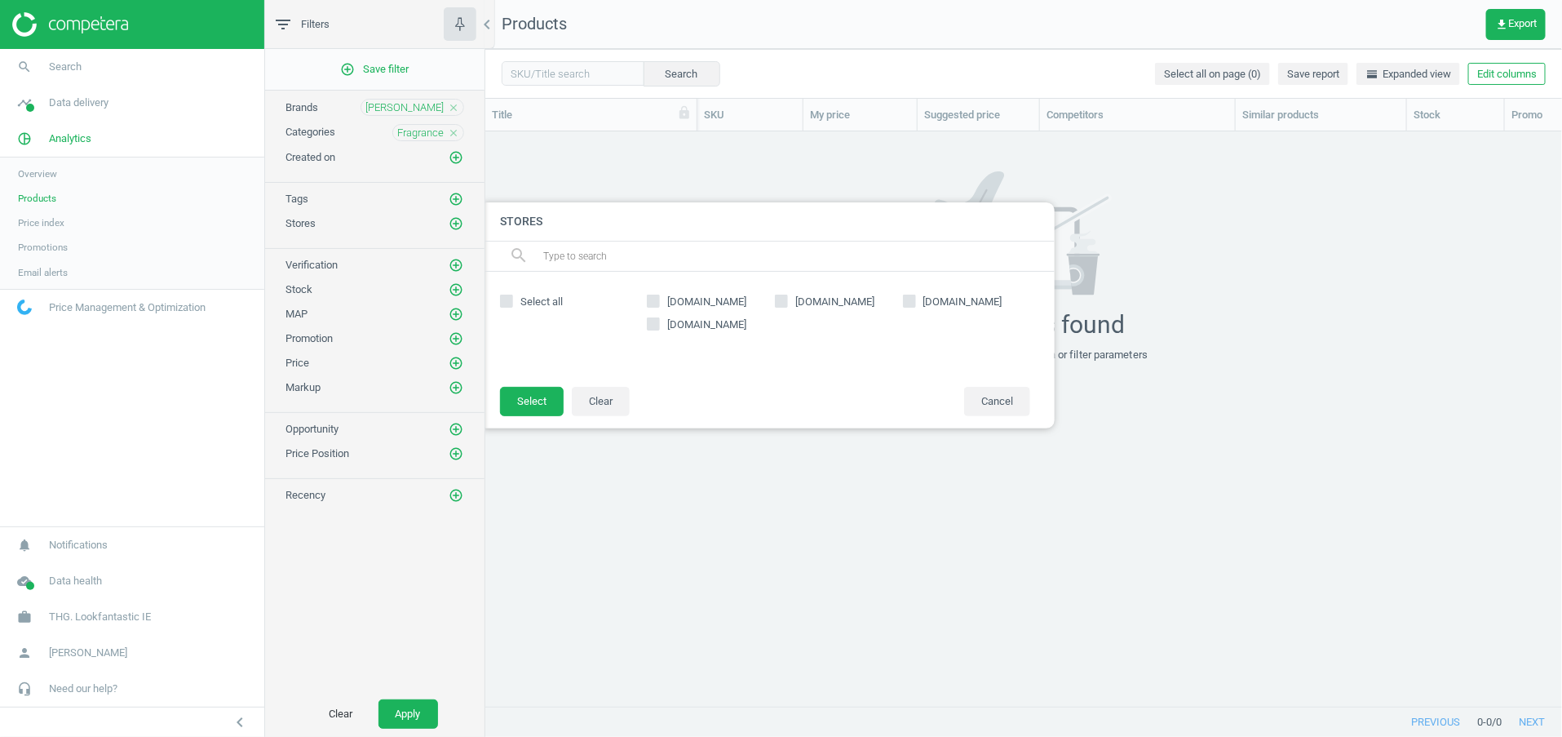
click at [719, 297] on span "[DOMAIN_NAME]" at bounding box center [707, 302] width 86 height 15
click at [659, 297] on input "[DOMAIN_NAME]" at bounding box center [654, 300] width 11 height 11
checkbox input "true"
click at [414, 702] on button "Apply" at bounding box center [409, 713] width 60 height 29
